Goal: Information Seeking & Learning: Stay updated

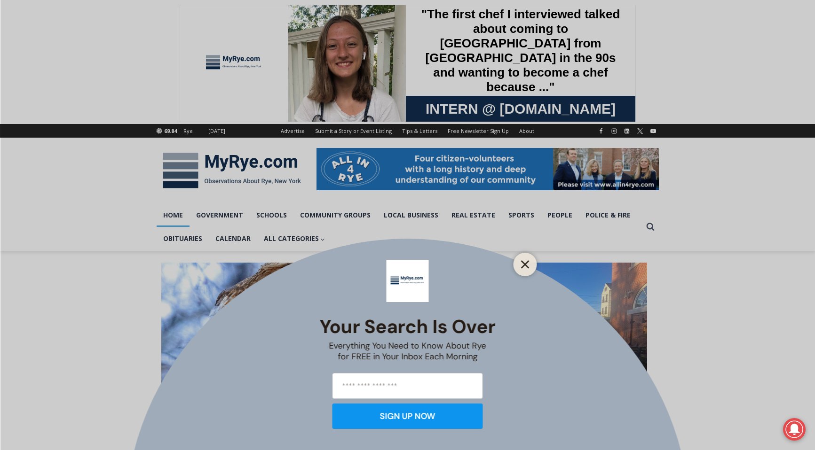
click at [525, 265] on line "Close" at bounding box center [524, 264] width 7 height 7
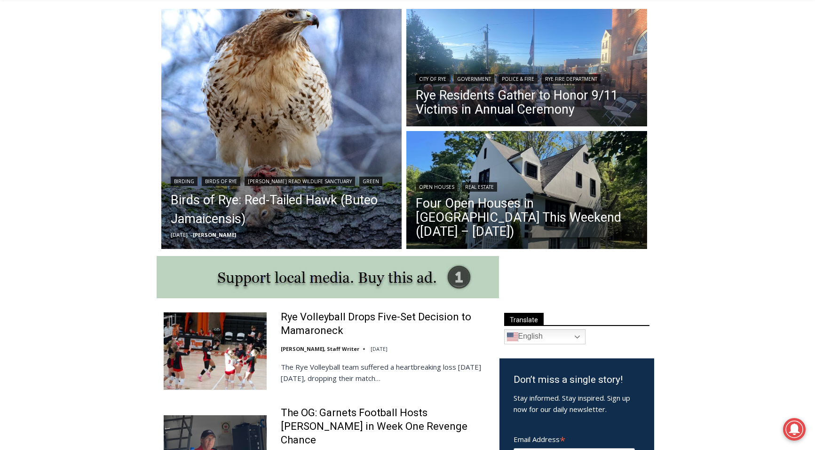
scroll to position [252, 0]
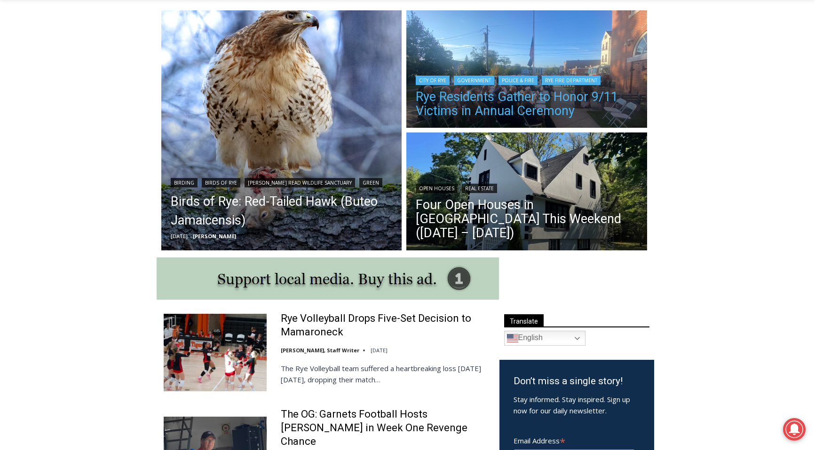
click at [509, 99] on link "Rye Residents Gather to Honor 9/11 Victims in Annual Ceremony" at bounding box center [527, 104] width 222 height 28
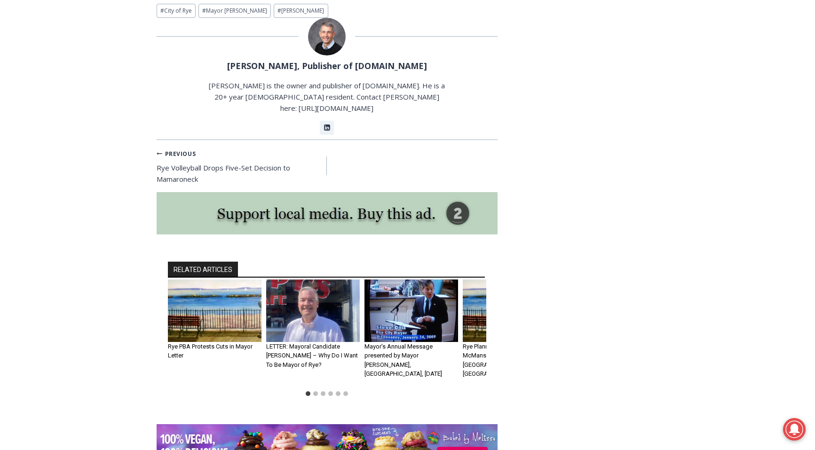
scroll to position [1920, 0]
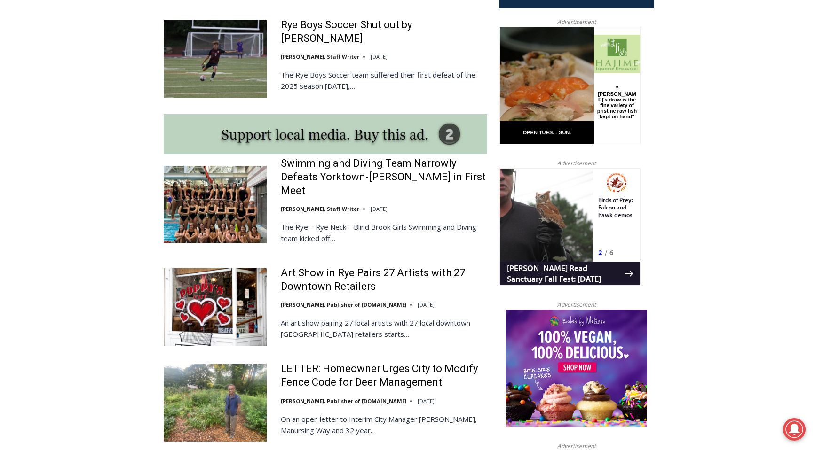
scroll to position [768, 0]
